Goal: Task Accomplishment & Management: Manage account settings

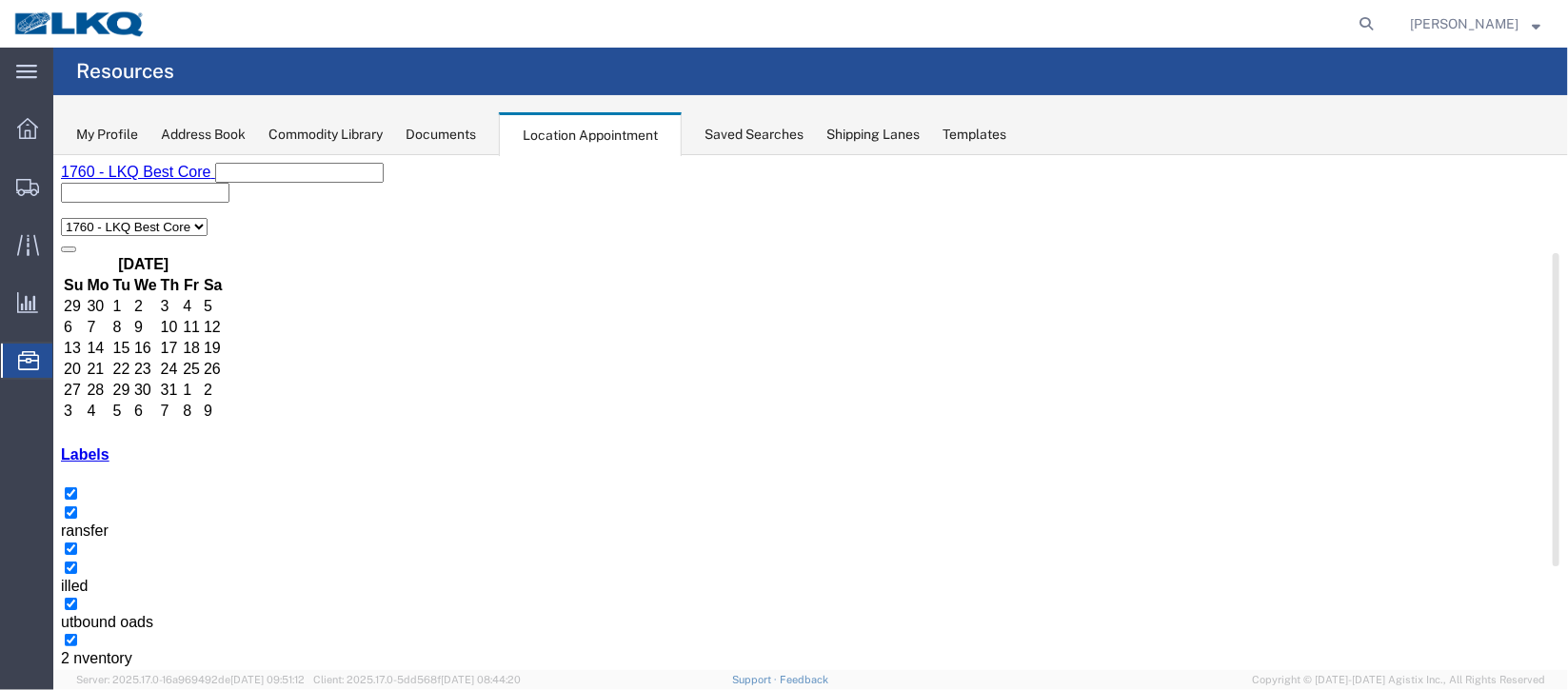
select select "27634"
drag, startPoint x: 390, startPoint y: 628, endPoint x: 426, endPoint y: 622, distance: 36.5
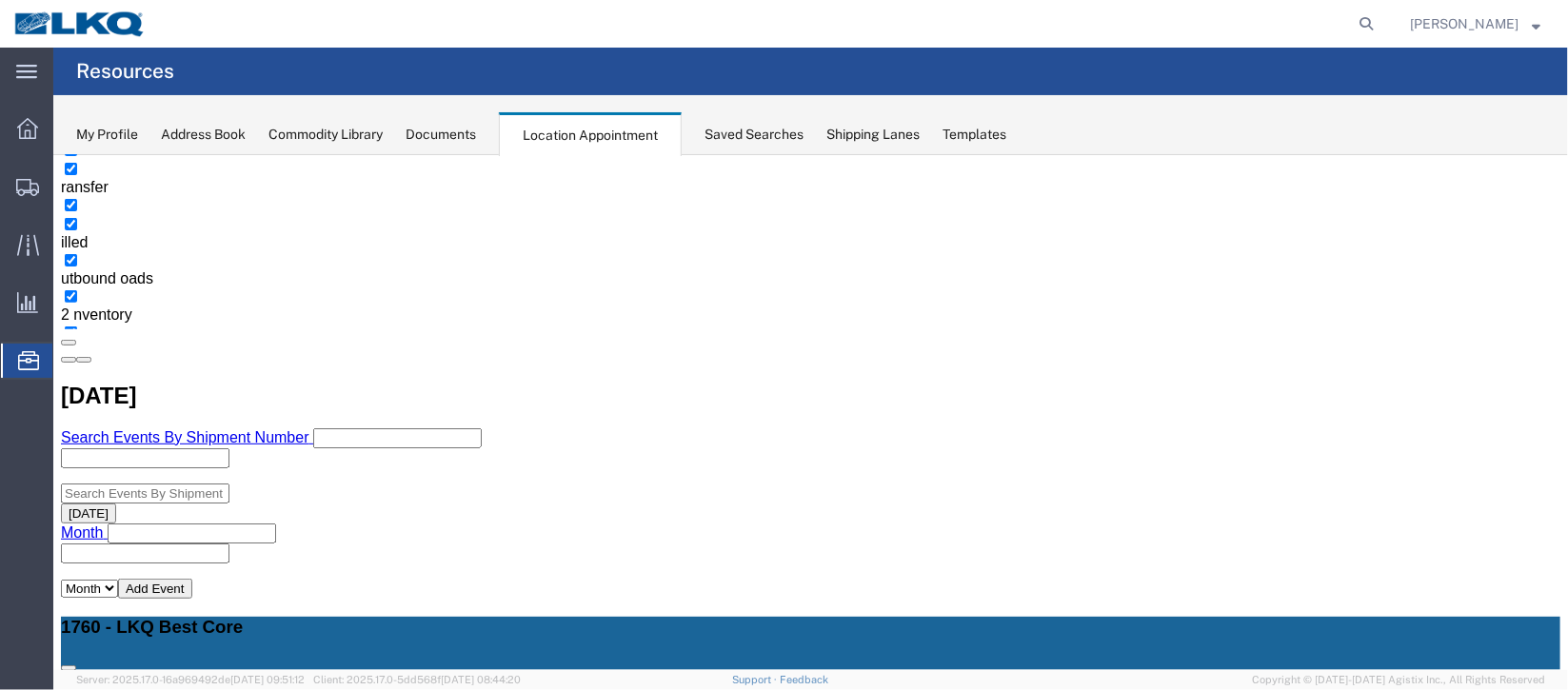
scroll to position [305, 0]
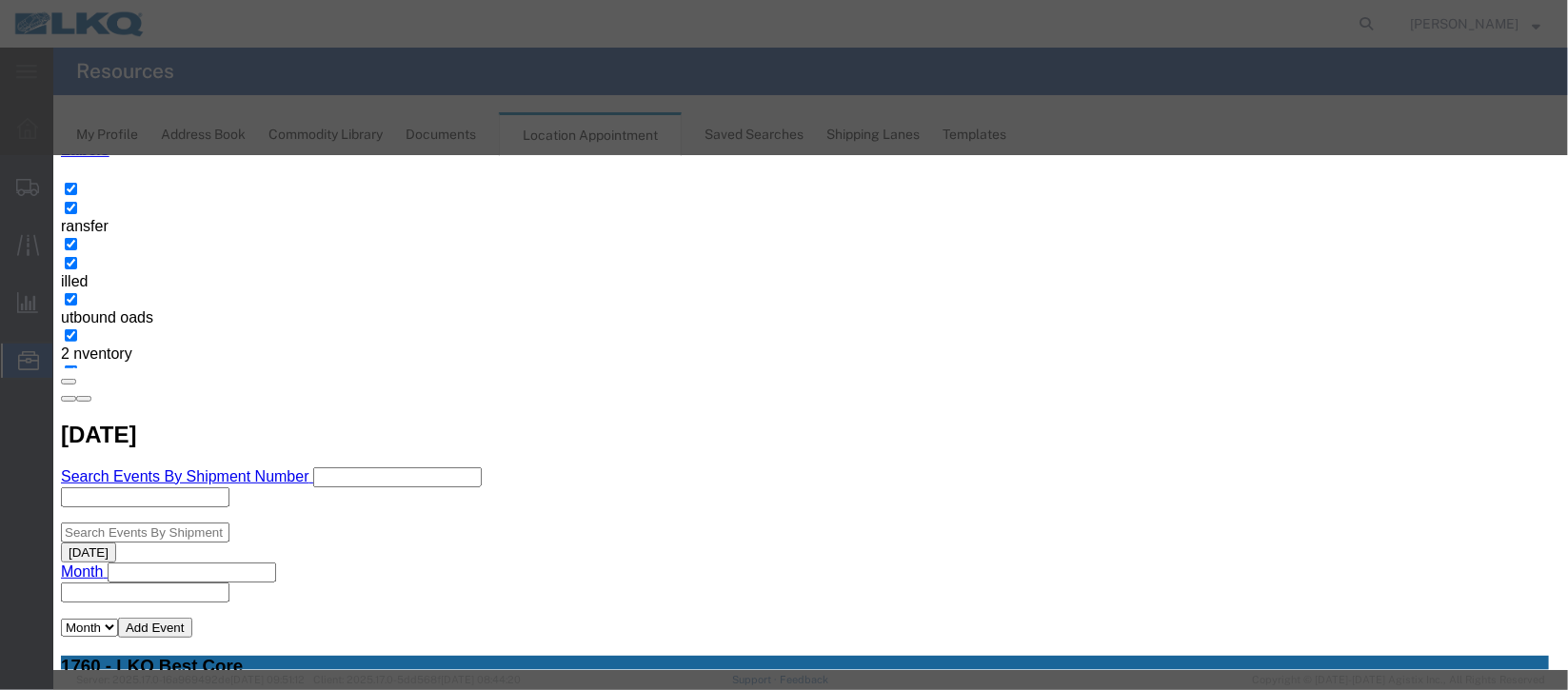
select select
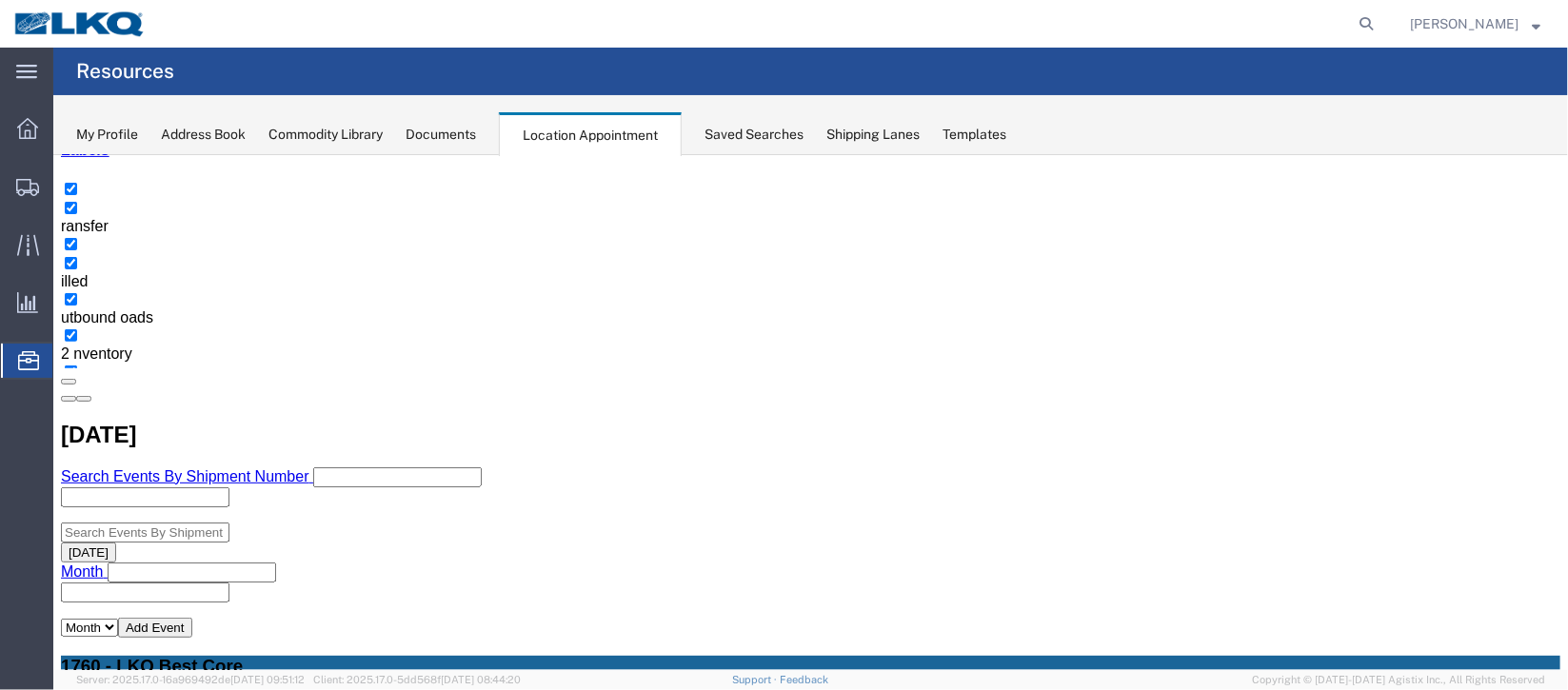
scroll to position [0, 0]
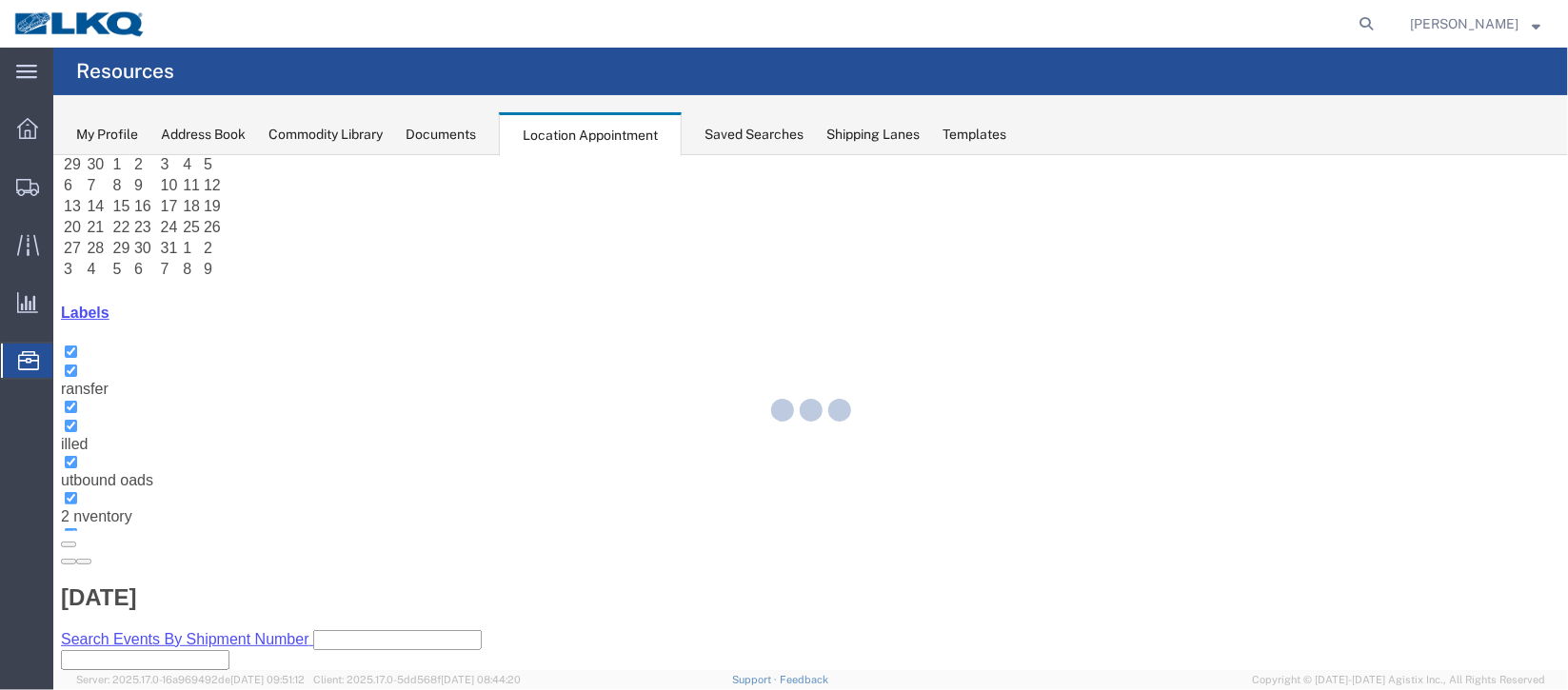
select select "100"
select select "1"
select select
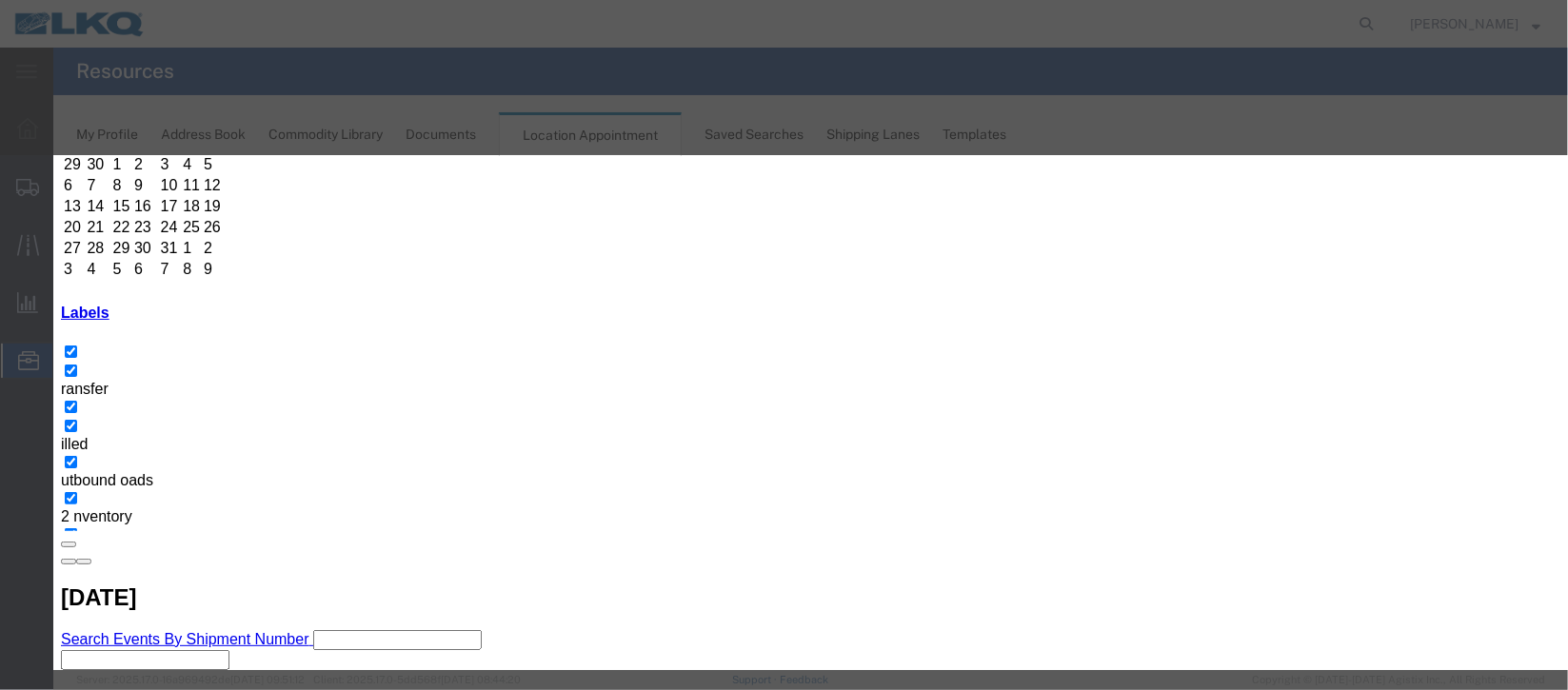
scroll to position [243, 0]
type input "de"
select select "40"
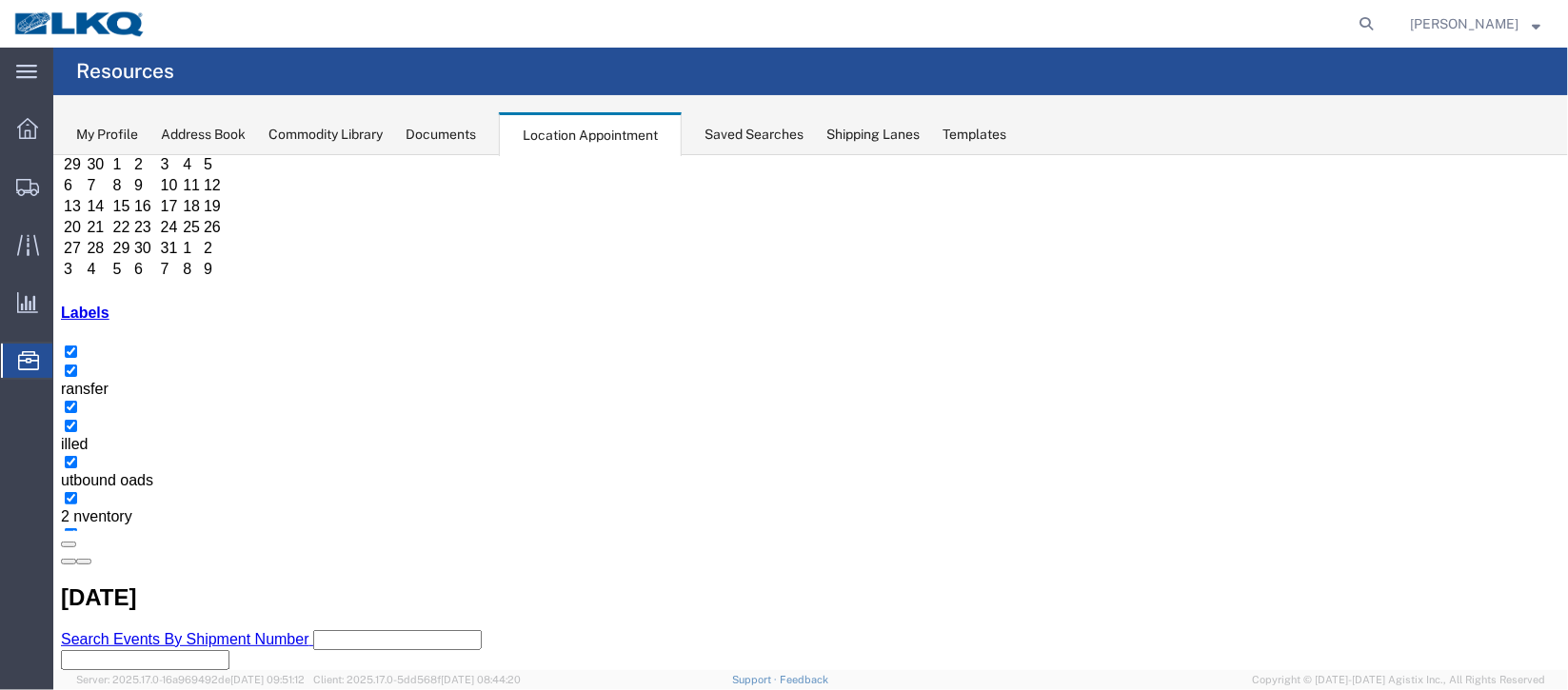
scroll to position [0, 0]
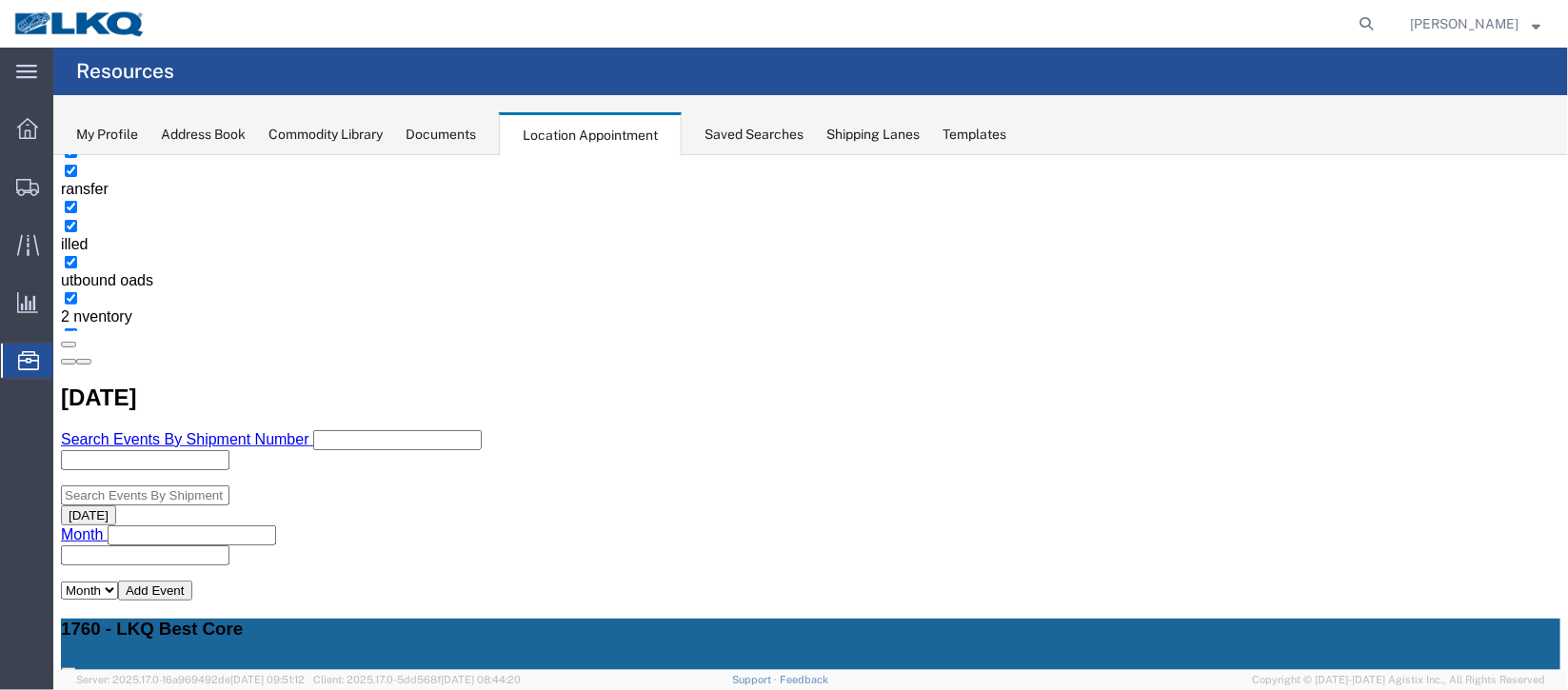
scroll to position [285, 0]
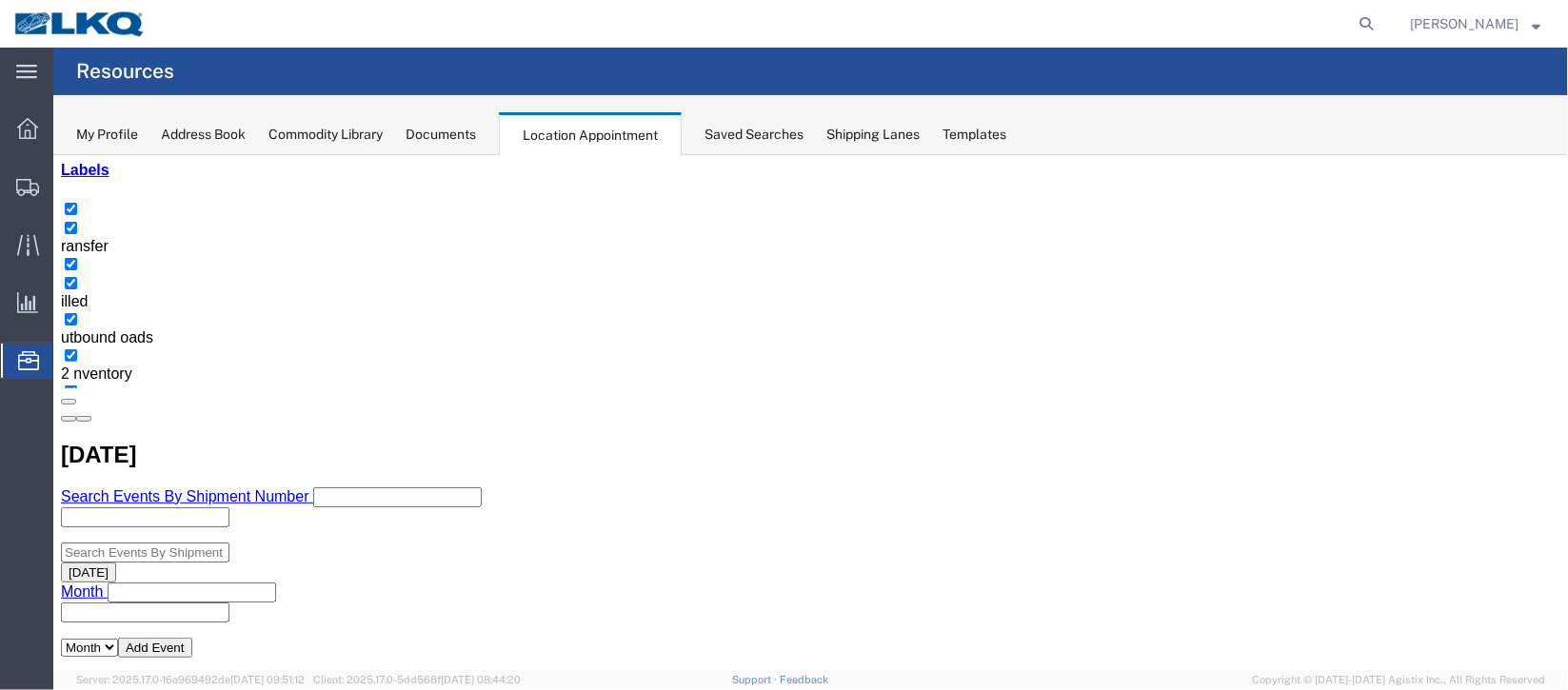
drag, startPoint x: 583, startPoint y: 332, endPoint x: 679, endPoint y: 384, distance: 109.2
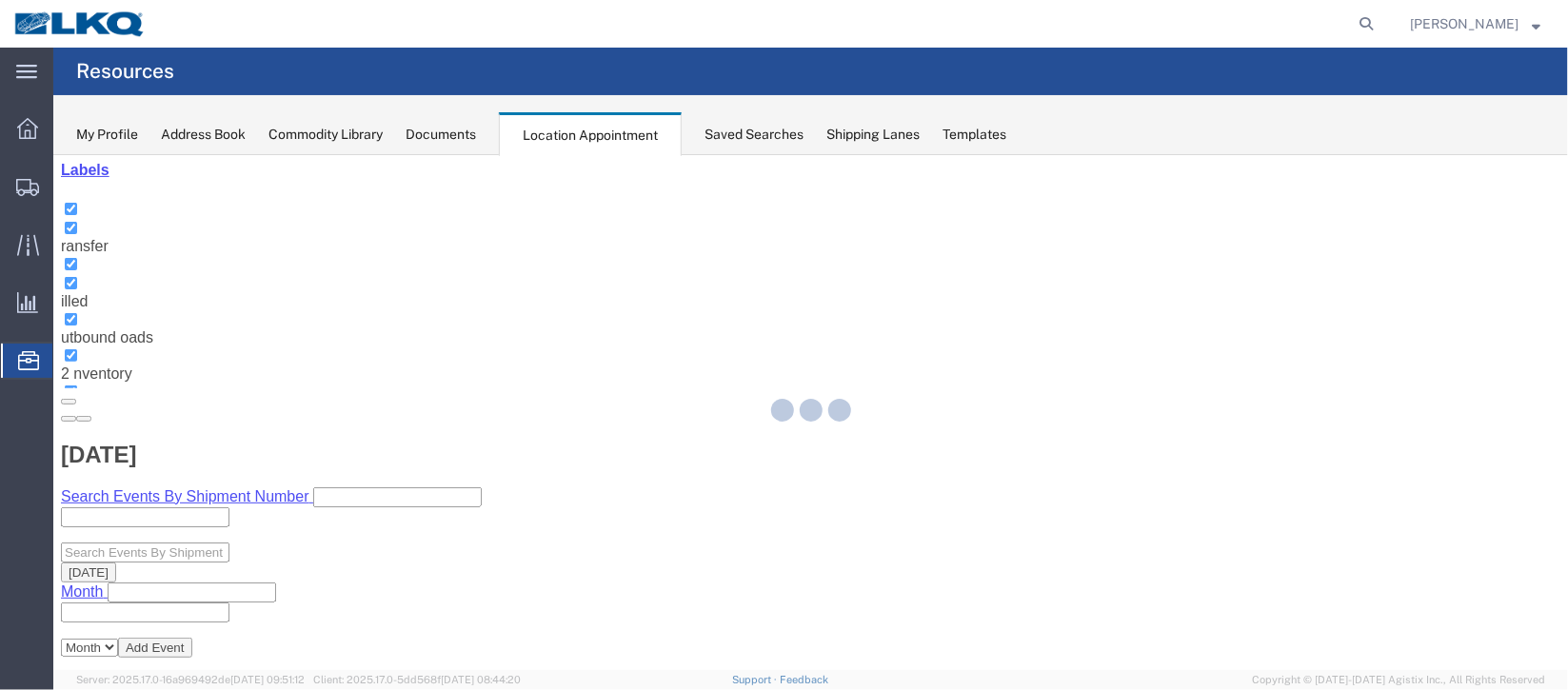
select select "100"
select select "1"
select select
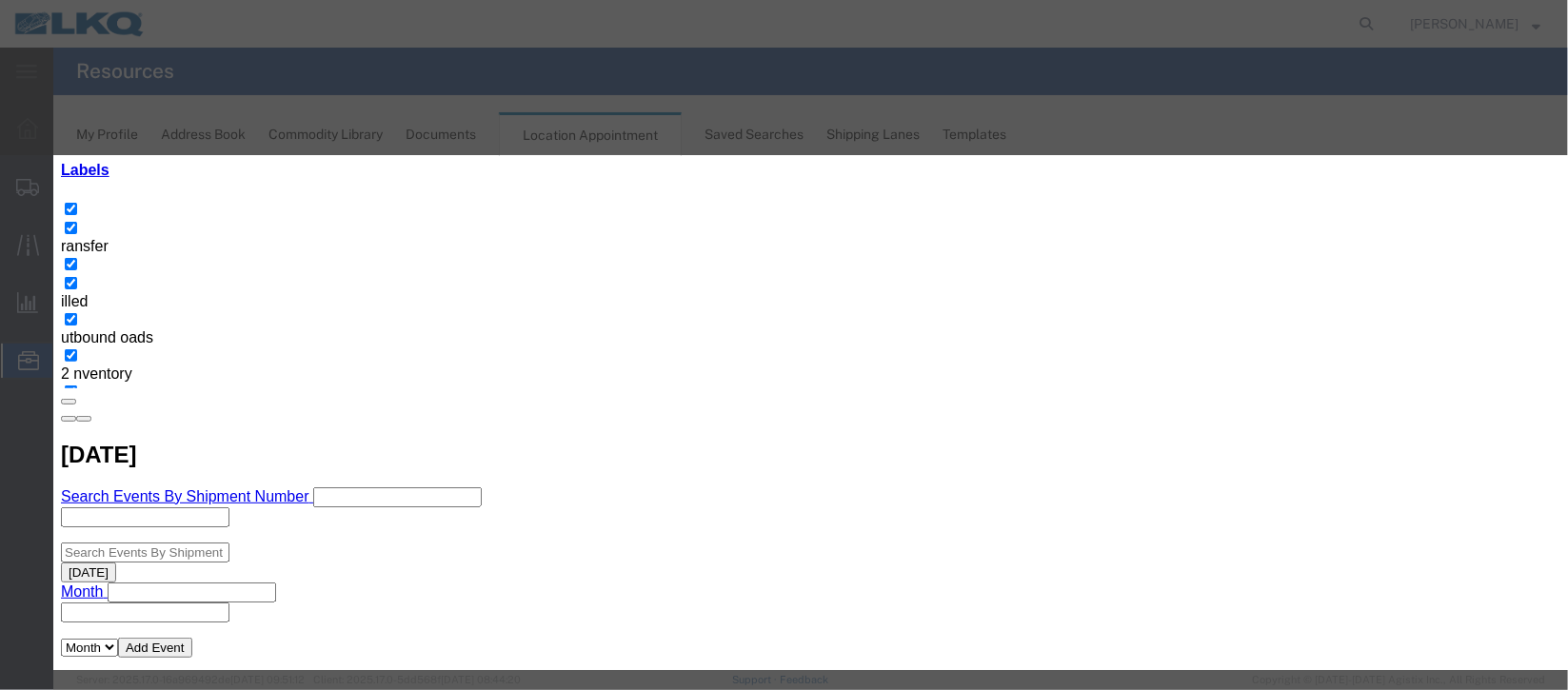
scroll to position [243, 0]
type input "de"
select select "40"
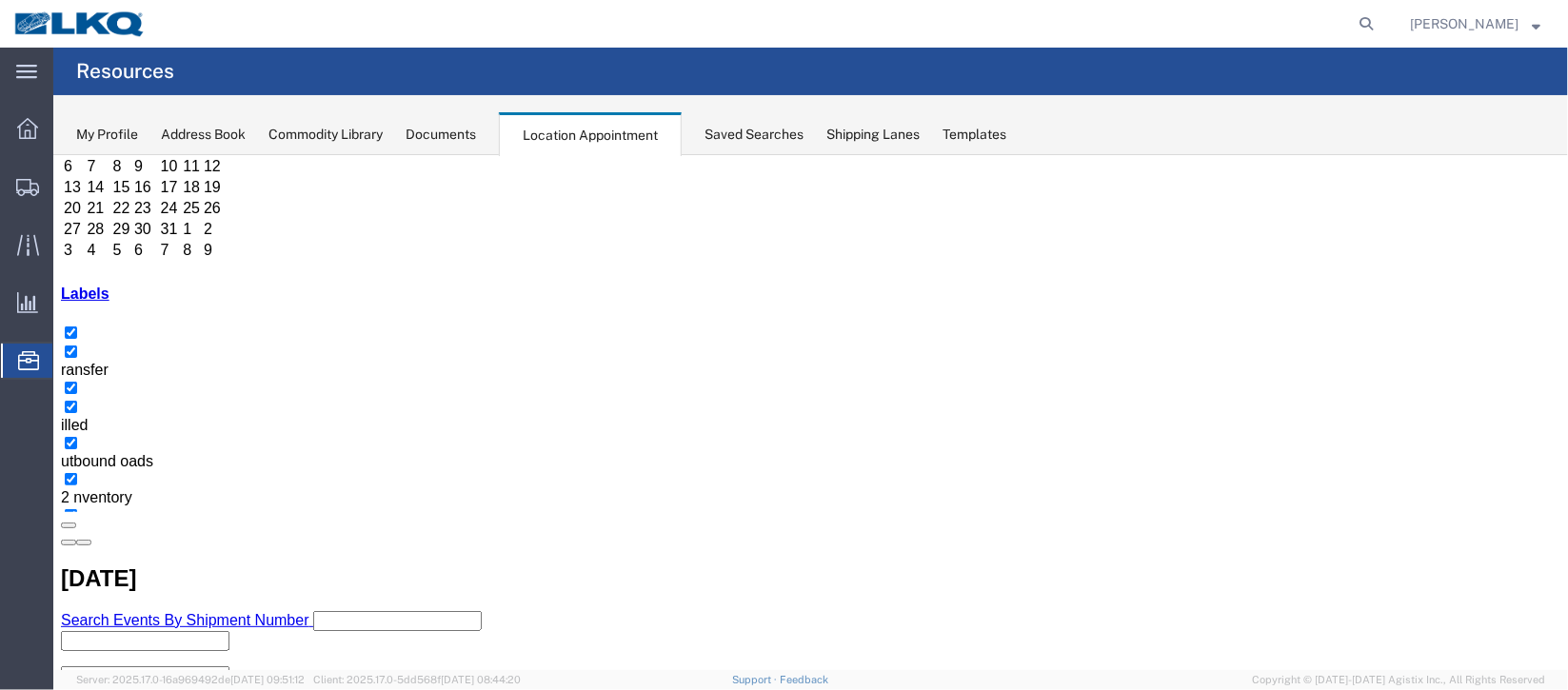
scroll to position [162, 0]
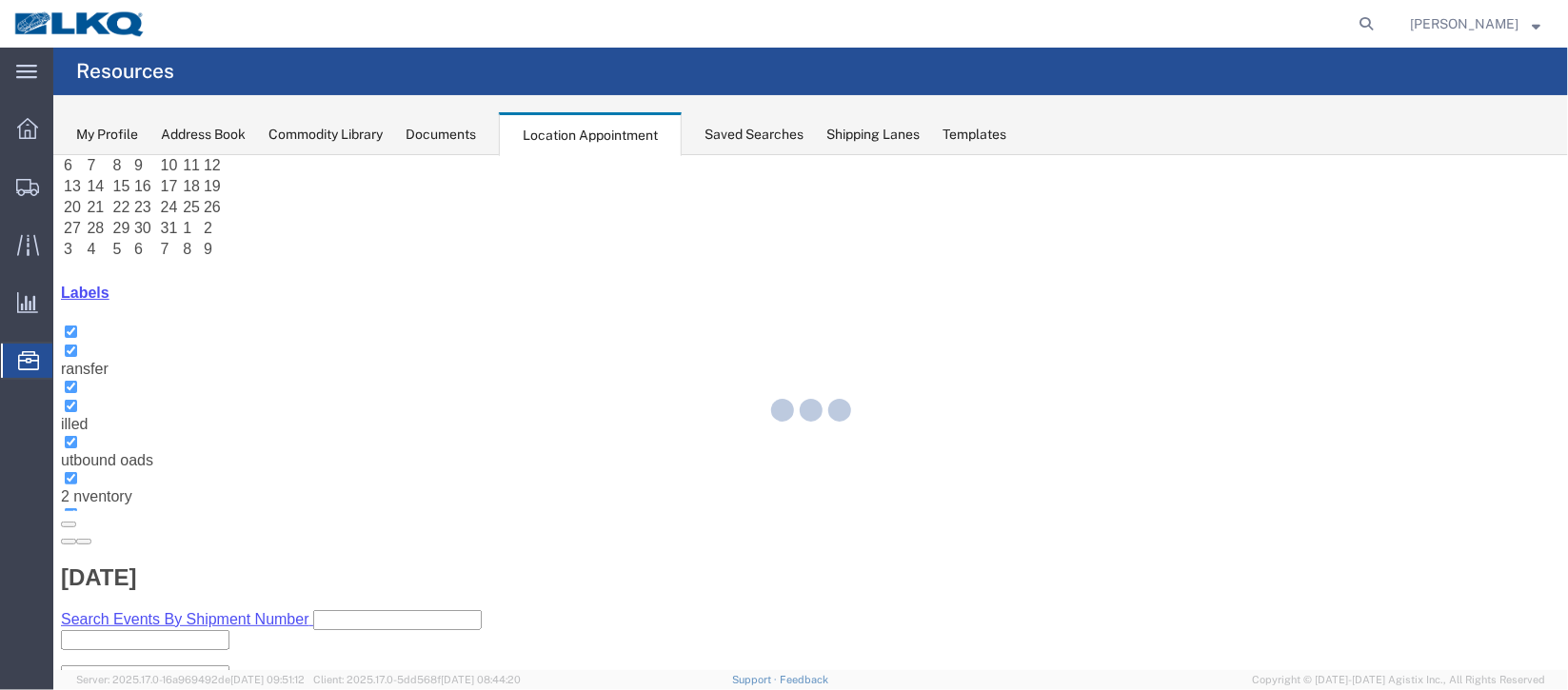
select select "100"
select select "1"
select select
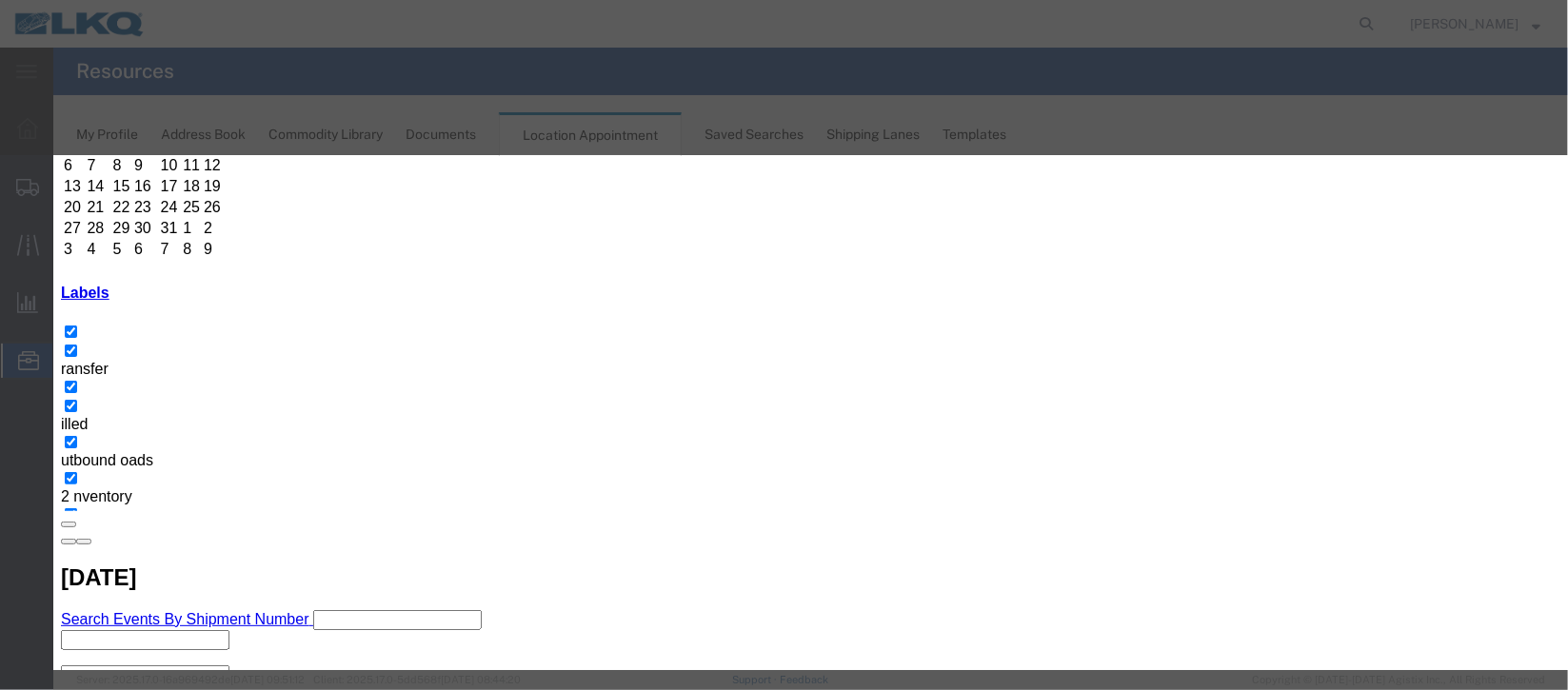
scroll to position [243, 0]
type input "de"
select select "40"
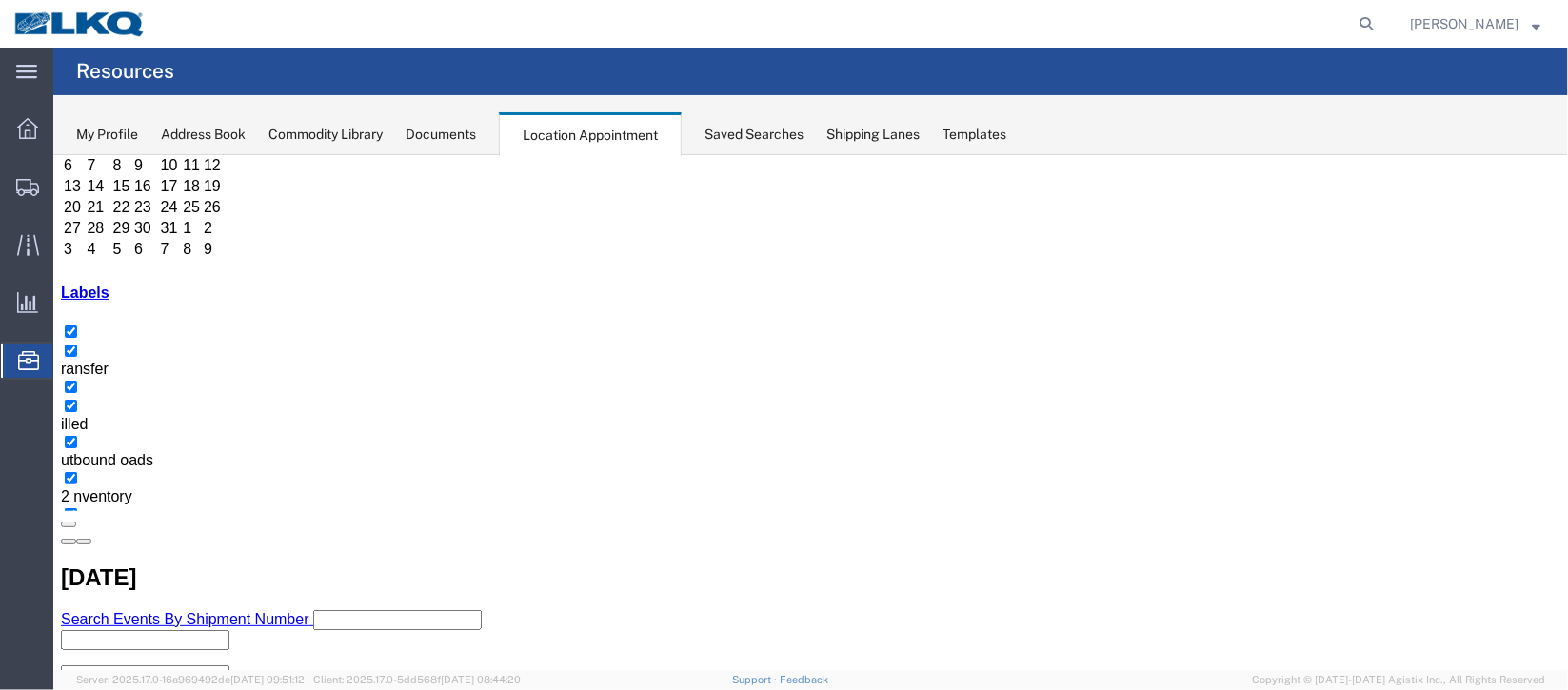
scroll to position [0, 0]
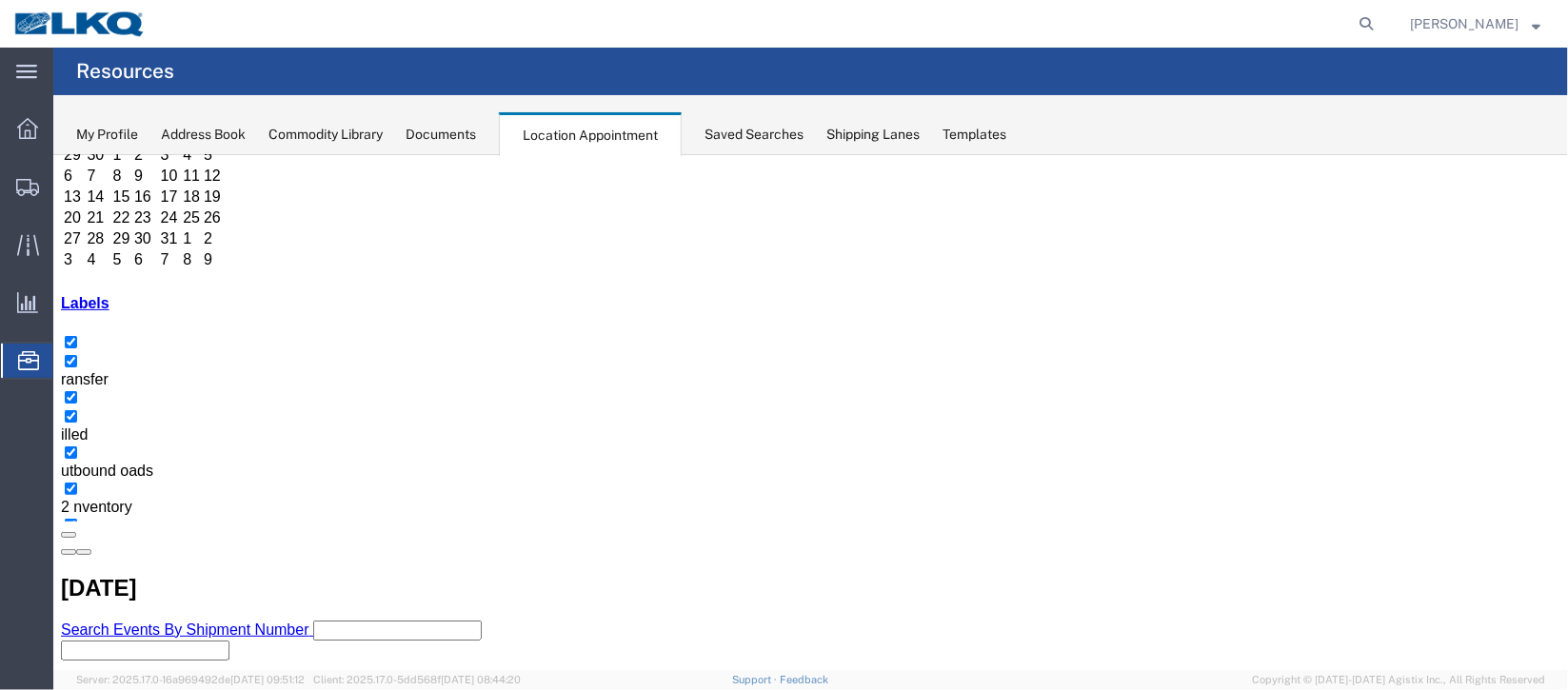
scroll to position [285, 0]
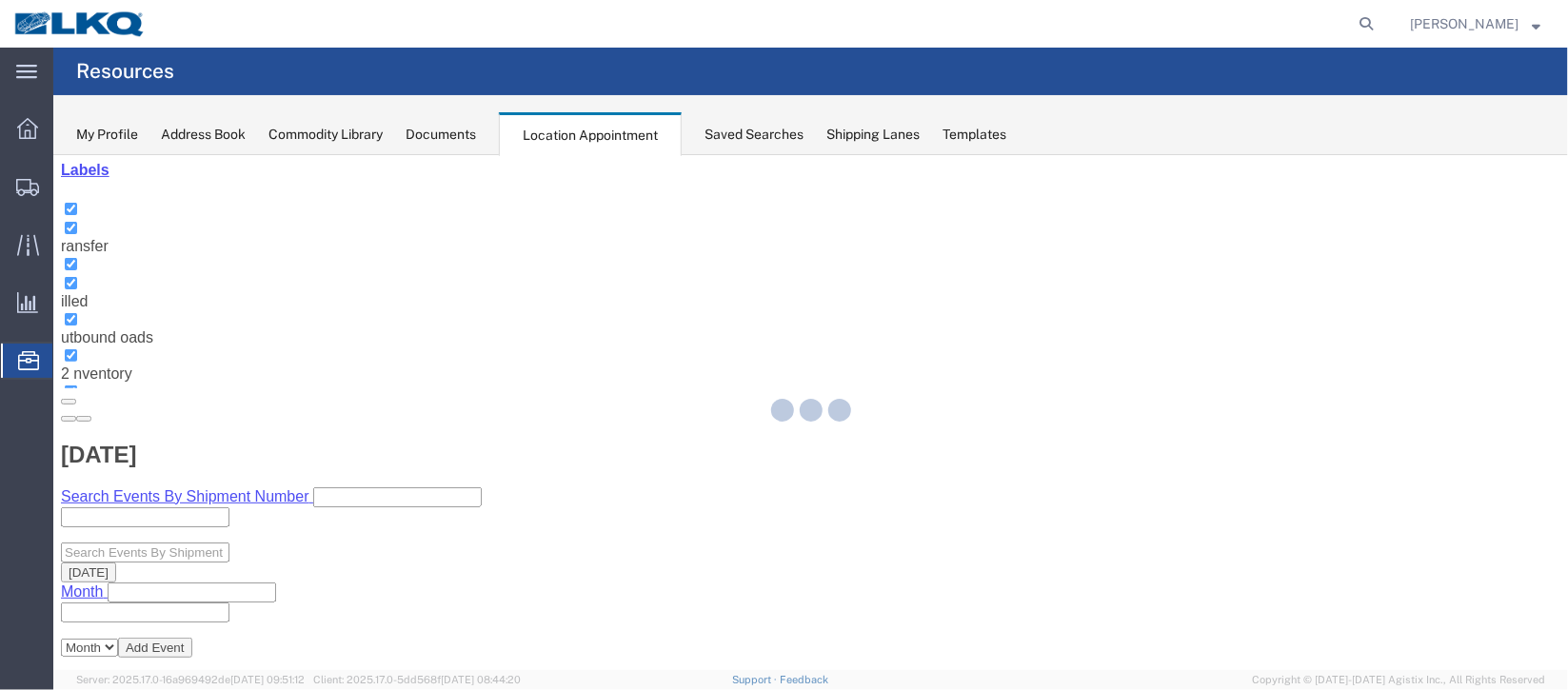
select select "100"
select select "1"
select select
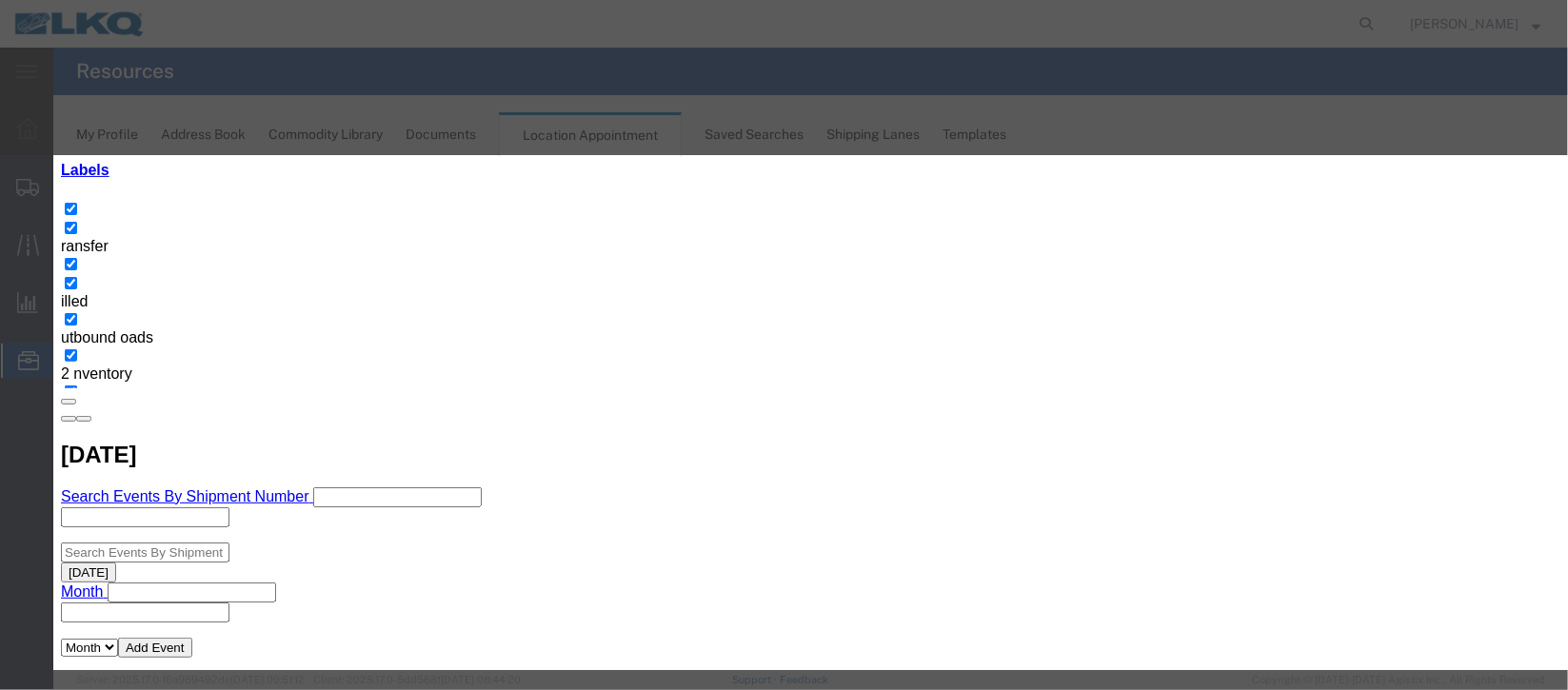
scroll to position [142, 0]
type input "de"
select select "40"
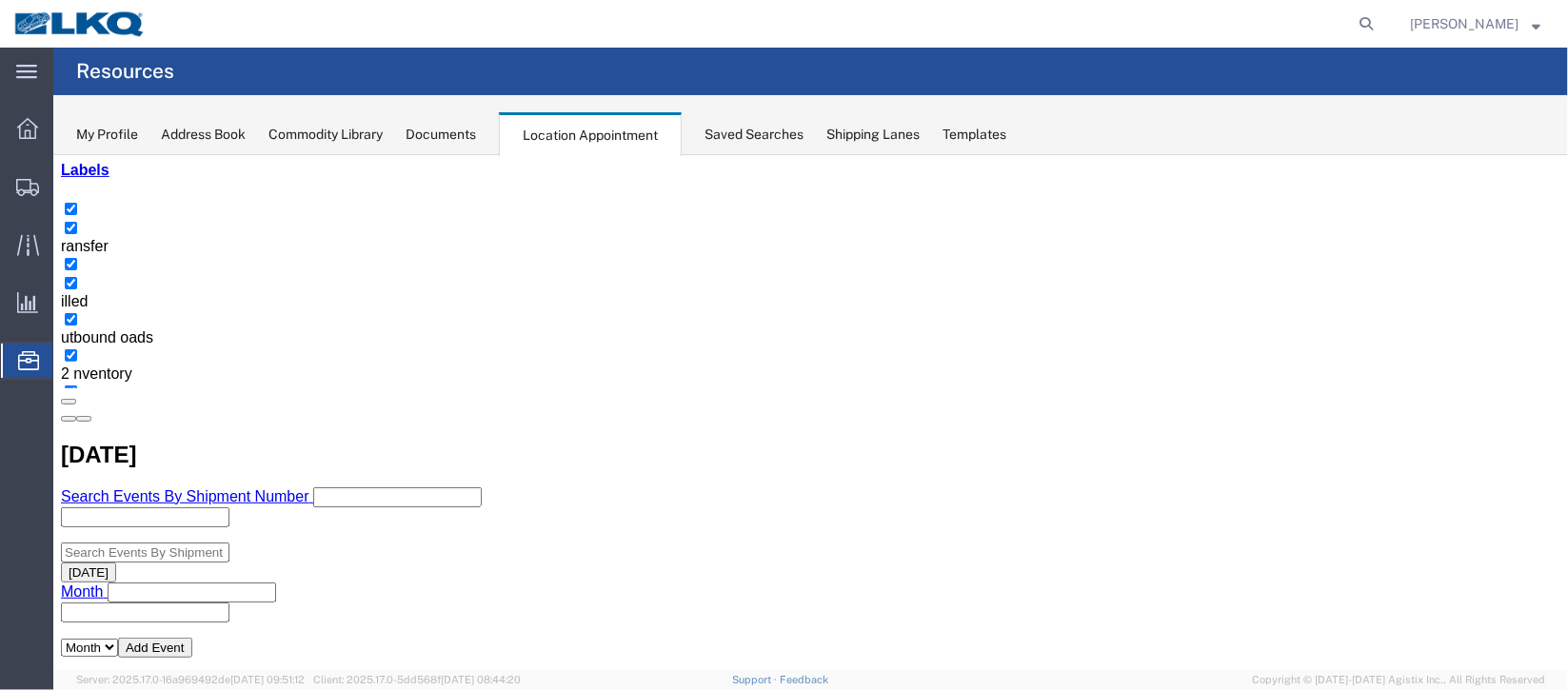
scroll to position [0, 0]
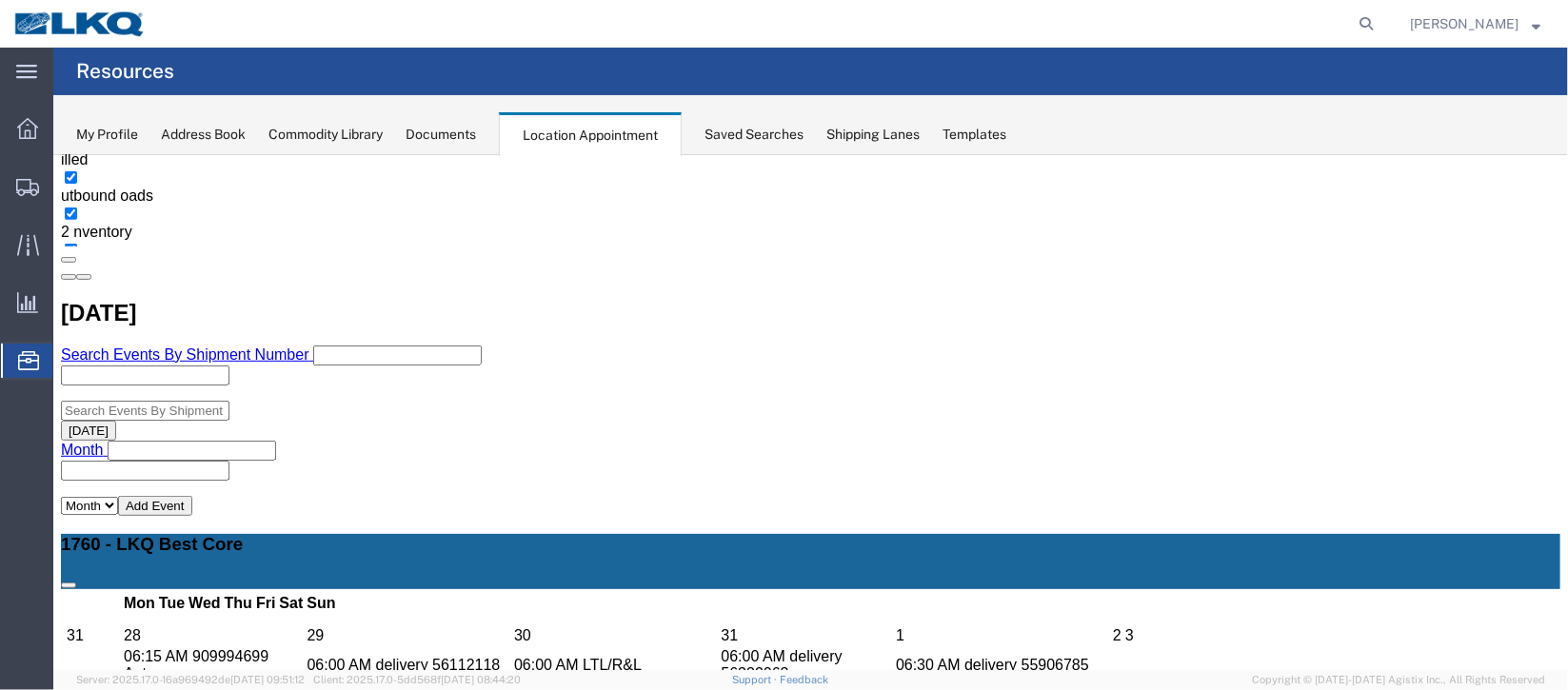
scroll to position [427, 0]
